Goal: Transaction & Acquisition: Obtain resource

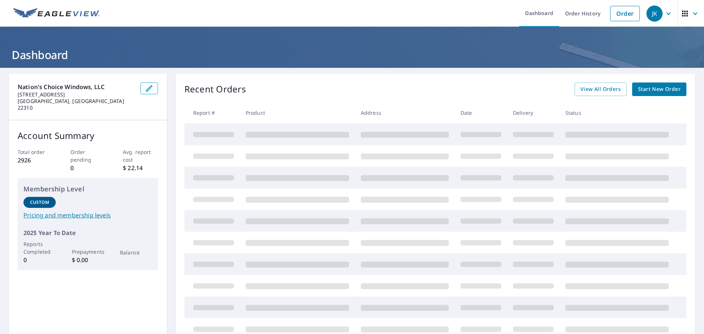
click at [644, 84] on link "Start New Order" at bounding box center [659, 89] width 54 height 14
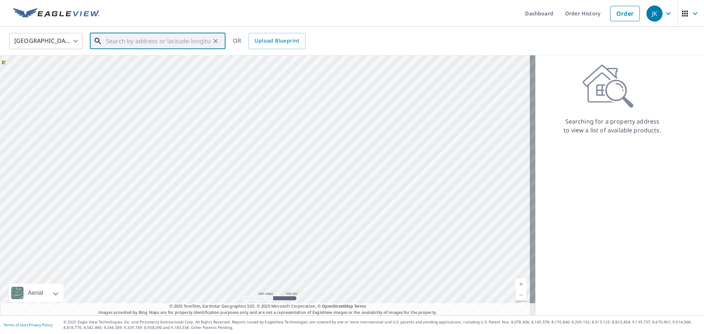
click at [108, 39] on input "text" at bounding box center [158, 41] width 104 height 21
paste input "[STREET_ADDRESS][PERSON_NAME]"
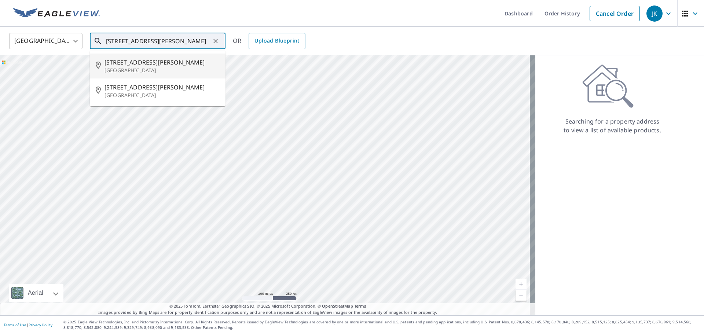
click at [159, 68] on p "[GEOGRAPHIC_DATA]" at bounding box center [161, 70] width 115 height 7
type input "[STREET_ADDRESS][PERSON_NAME]"
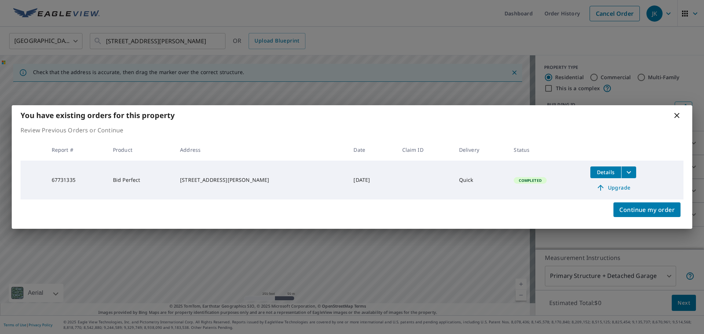
click at [626, 172] on icon "filesDropdownBtn-67731335" at bounding box center [628, 172] width 4 height 3
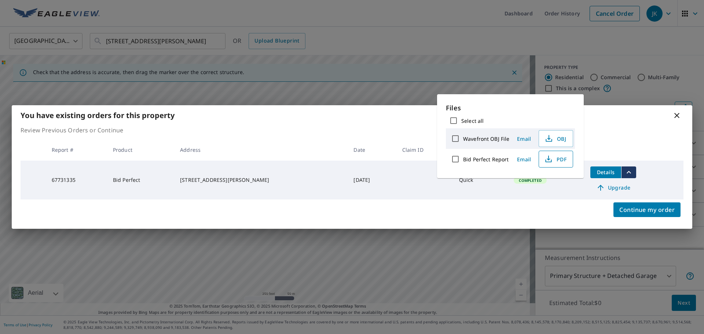
click at [544, 159] on icon "button" at bounding box center [548, 159] width 9 height 9
